Goal: Check status: Check status

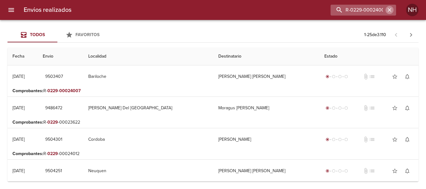
click at [387, 8] on icon "button" at bounding box center [389, 10] width 6 height 6
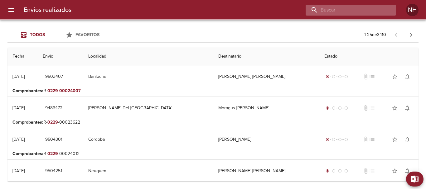
click at [369, 10] on input "buscar" at bounding box center [345, 10] width 80 height 11
paste input "R-0229-00023981"
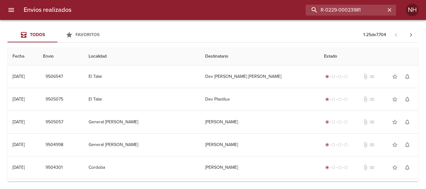
drag, startPoint x: 341, startPoint y: 11, endPoint x: 237, endPoint y: 14, distance: 104.1
click at [237, 14] on div "R-0229-00023981" at bounding box center [235, 10] width 319 height 11
paste input "TM [PERSON_NAME]"
type input "TM [PERSON_NAME]"
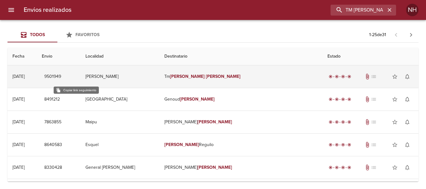
click at [61, 79] on span "9501949" at bounding box center [52, 77] width 17 height 8
click at [213, 78] on td "Tm [PERSON_NAME]" at bounding box center [240, 76] width 163 height 22
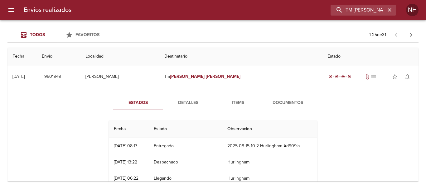
click at [282, 104] on span "Documentos" at bounding box center [287, 103] width 42 height 8
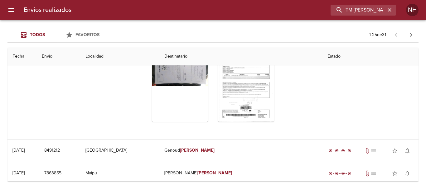
scroll to position [93, 0]
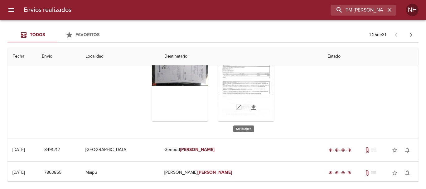
click at [250, 81] on div "Tabla de envíos del cliente" at bounding box center [246, 82] width 56 height 78
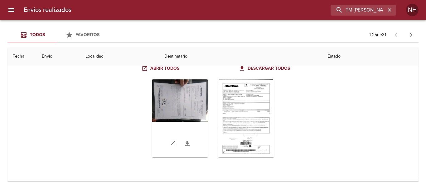
scroll to position [0, 0]
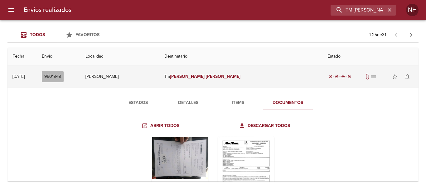
click at [61, 76] on span "9501949" at bounding box center [52, 77] width 17 height 8
